Goal: Transaction & Acquisition: Purchase product/service

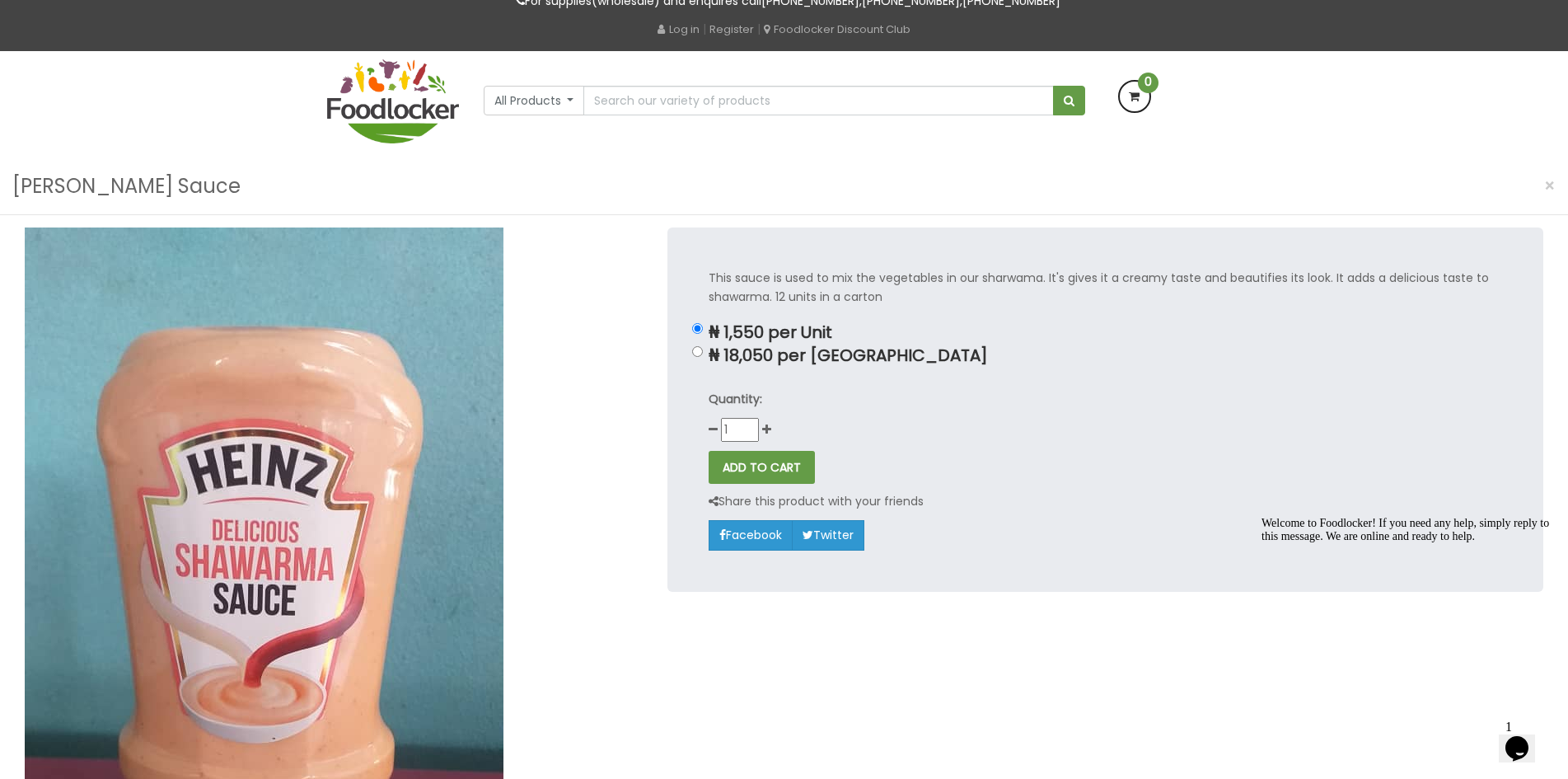
scroll to position [68, 0]
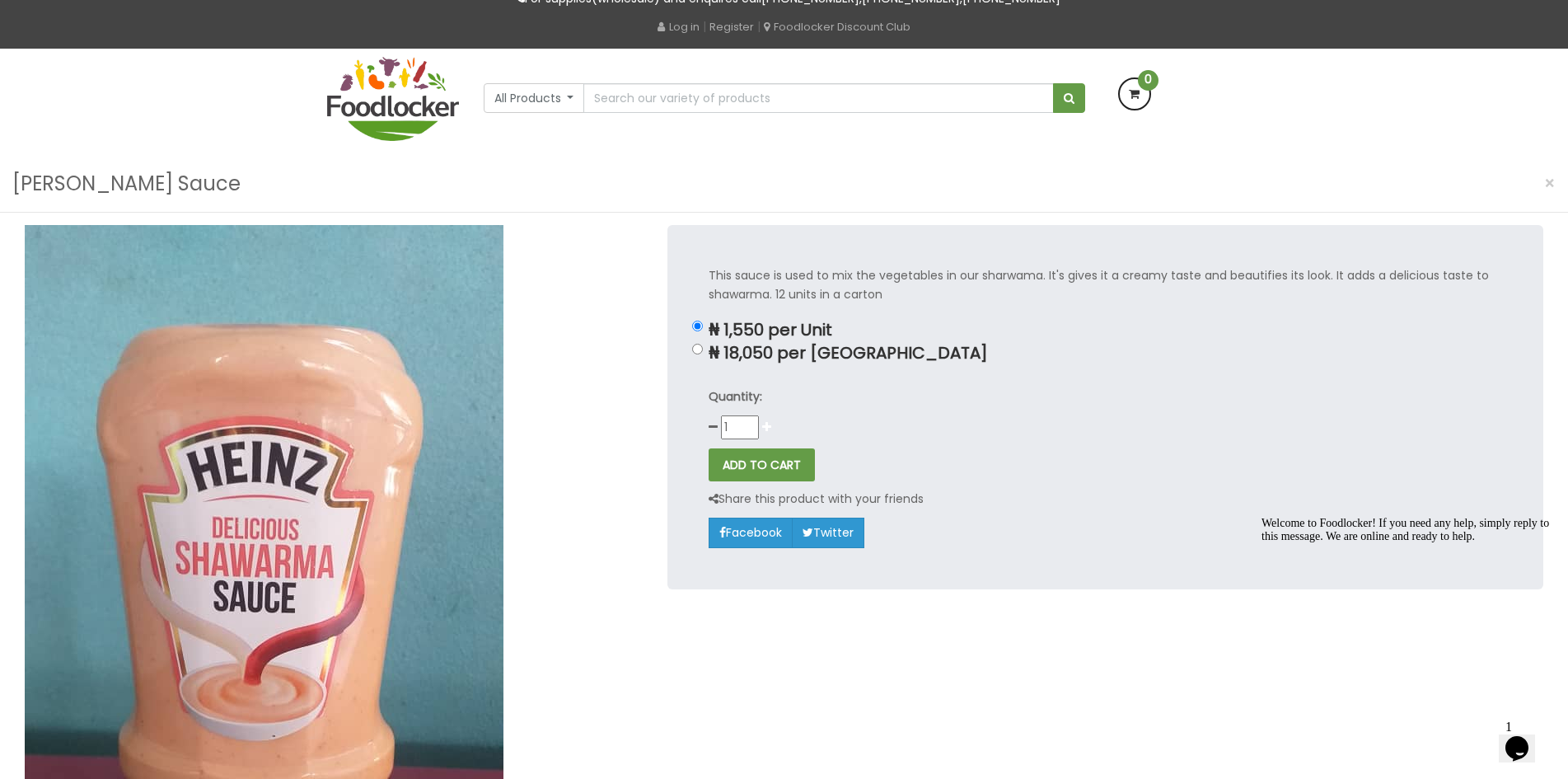
click at [766, 427] on icon at bounding box center [766, 426] width 9 height 12
click at [774, 463] on button "ADD TO CART" at bounding box center [761, 465] width 106 height 33
click at [824, 416] on div "Quantity: 2" at bounding box center [1104, 413] width 793 height 52
click at [772, 462] on button "ADD TO CART" at bounding box center [761, 465] width 106 height 33
click at [714, 426] on icon at bounding box center [713, 426] width 9 height 12
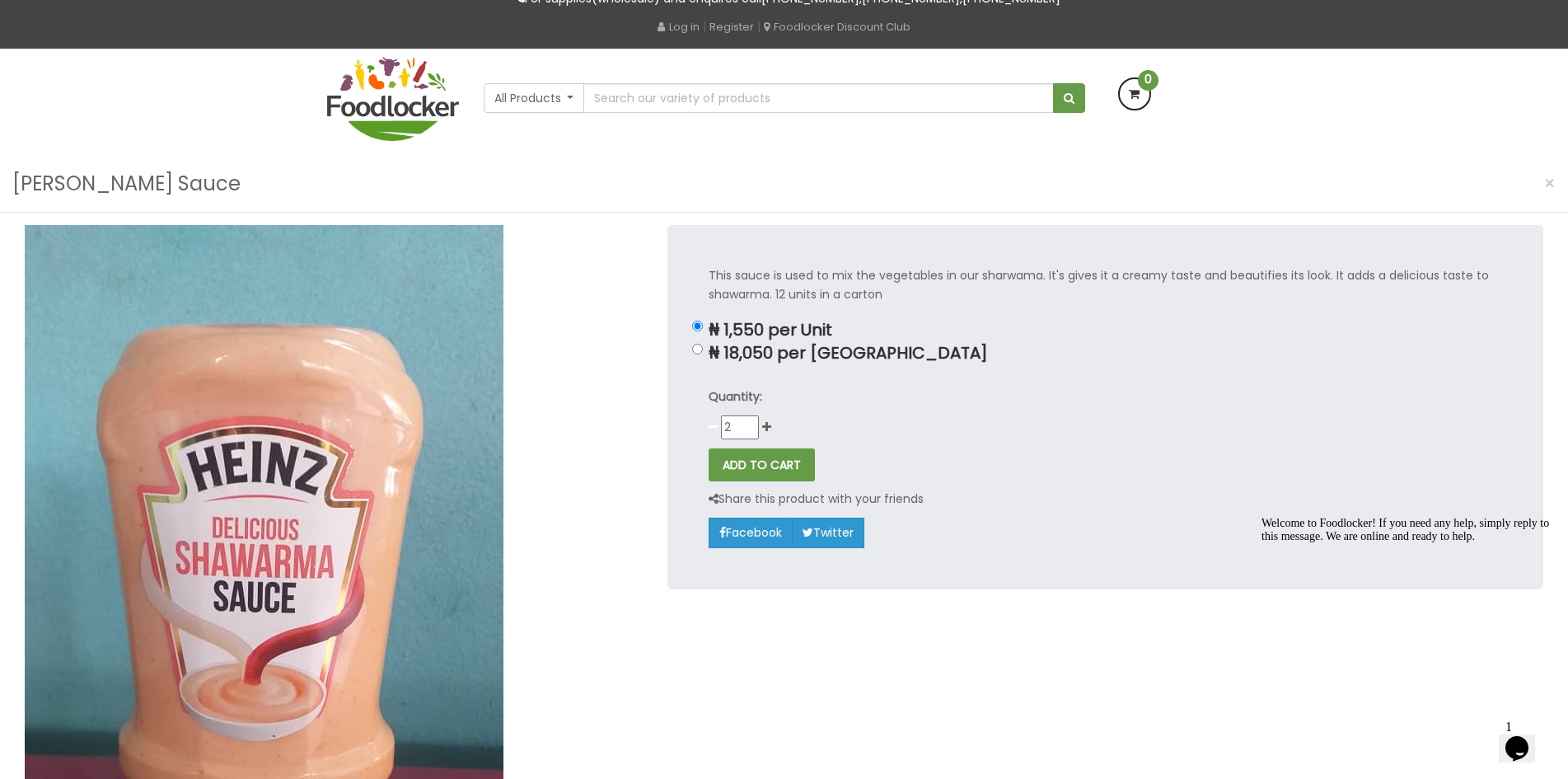
type input "1"
click at [759, 468] on button "ADD TO CART" at bounding box center [761, 465] width 106 height 33
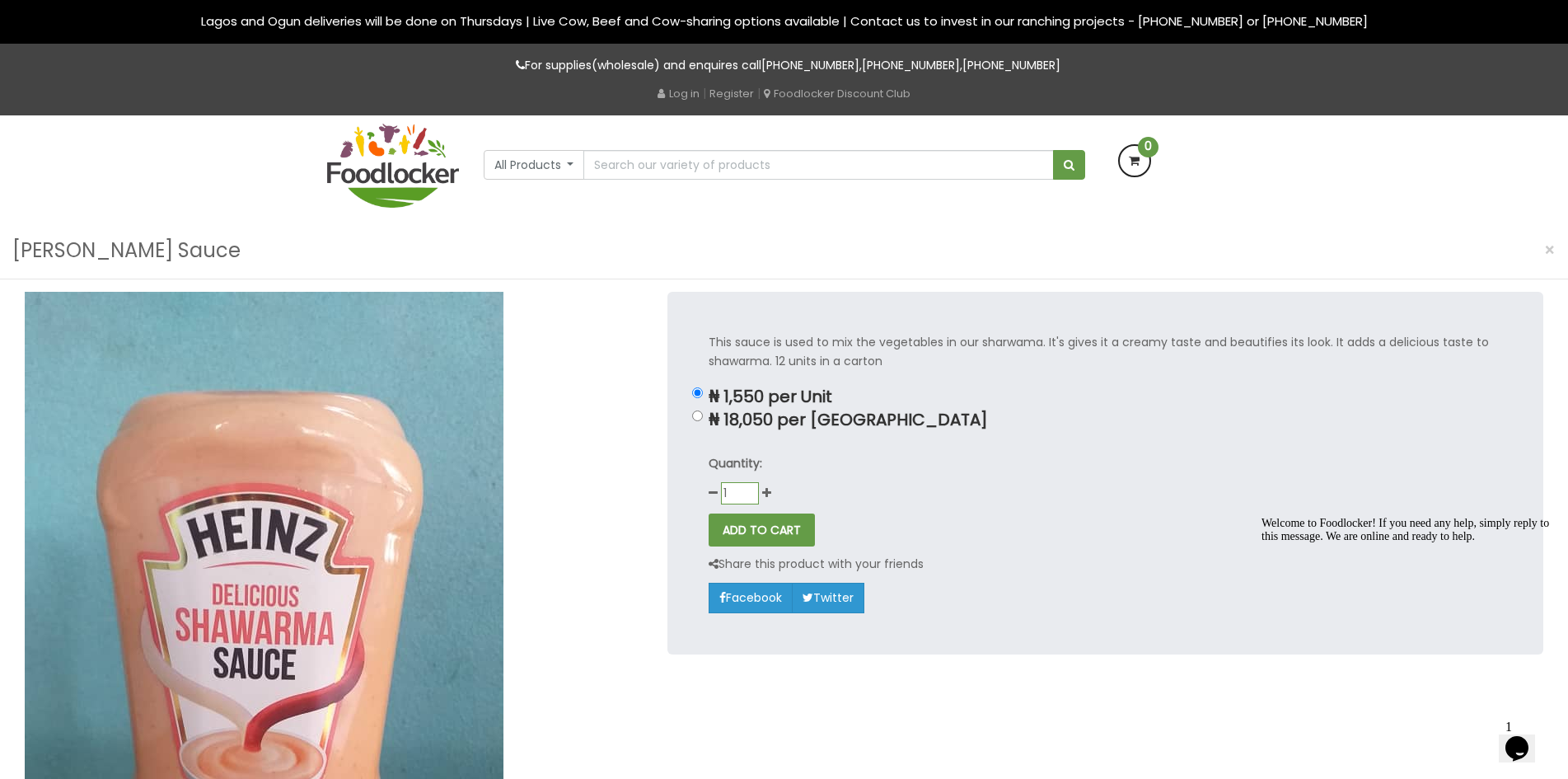
scroll to position [0, 0]
click at [568, 164] on button "All Products" at bounding box center [534, 165] width 101 height 29
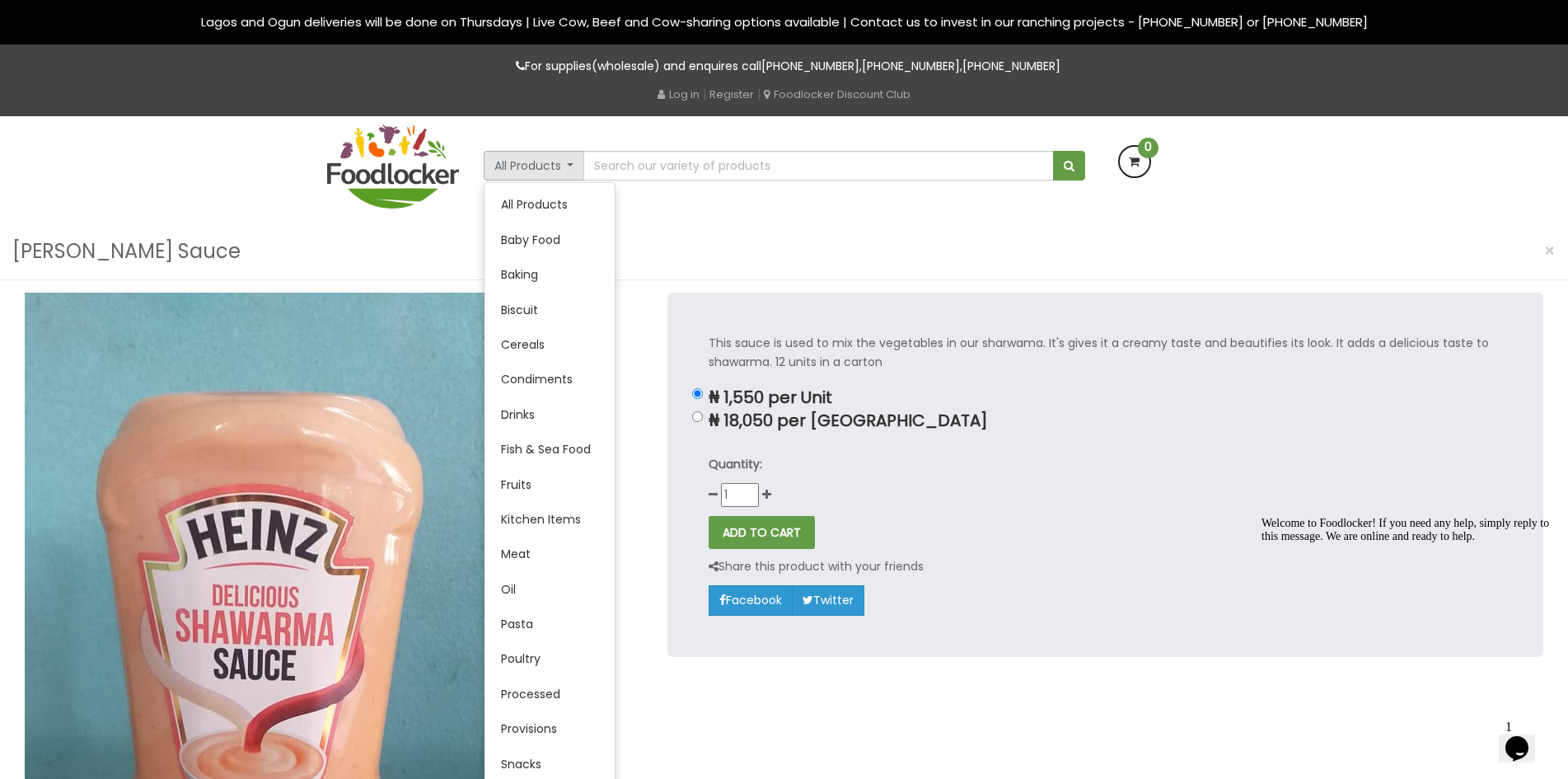
click at [618, 196] on div "All Products All Products Baby Food Baking Biscuit" at bounding box center [784, 170] width 939 height 107
